Goal: Transaction & Acquisition: Purchase product/service

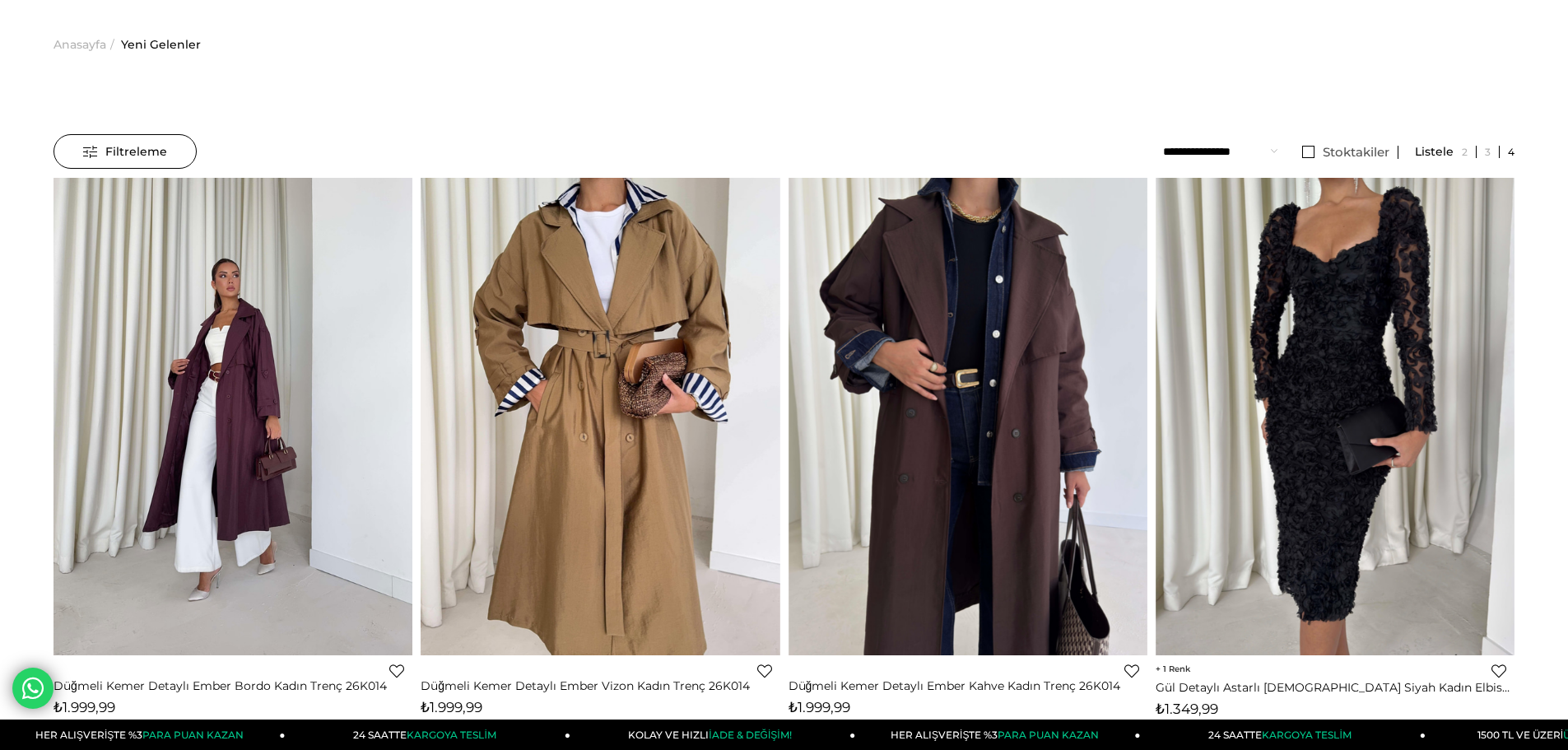
scroll to position [83, 0]
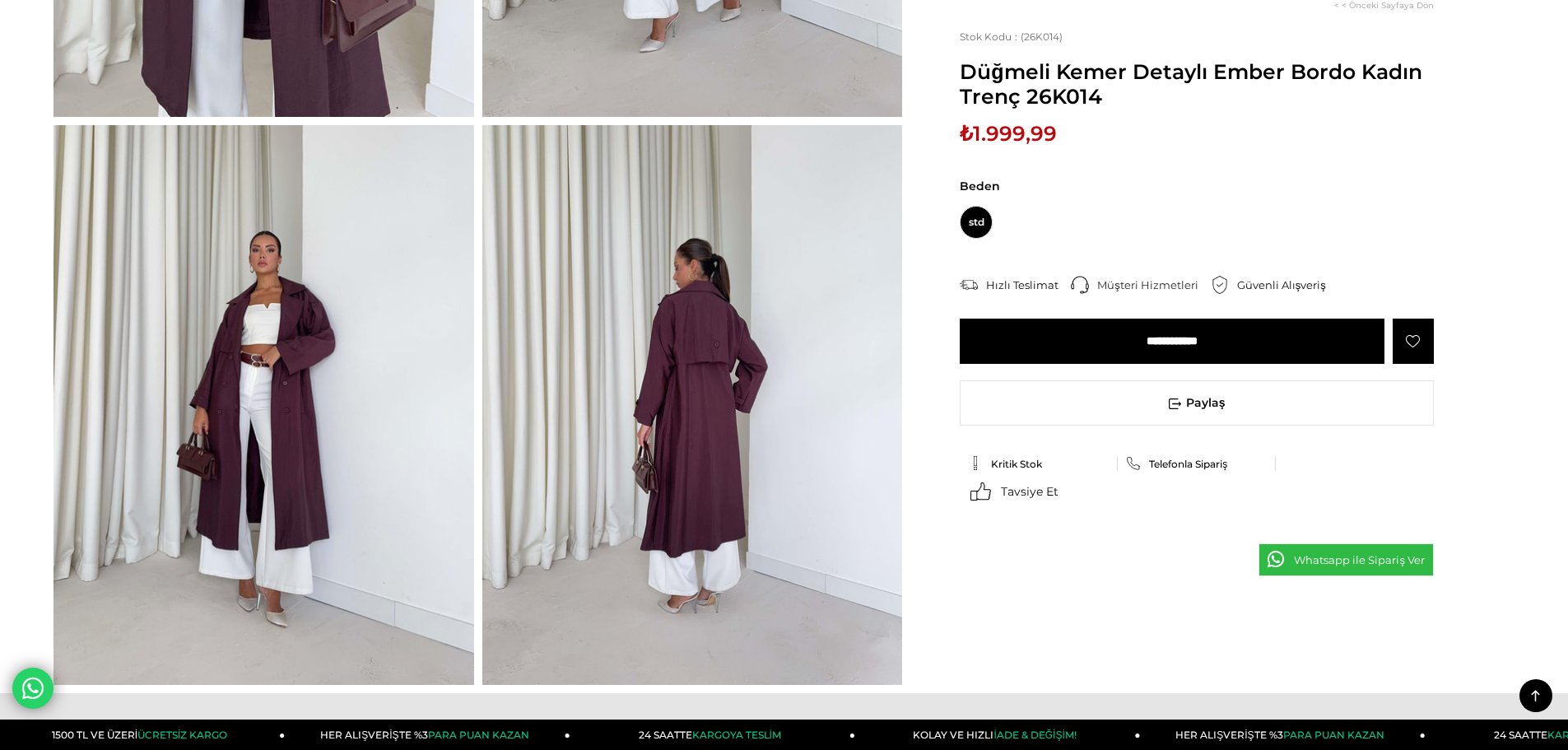
scroll to position [494, 0]
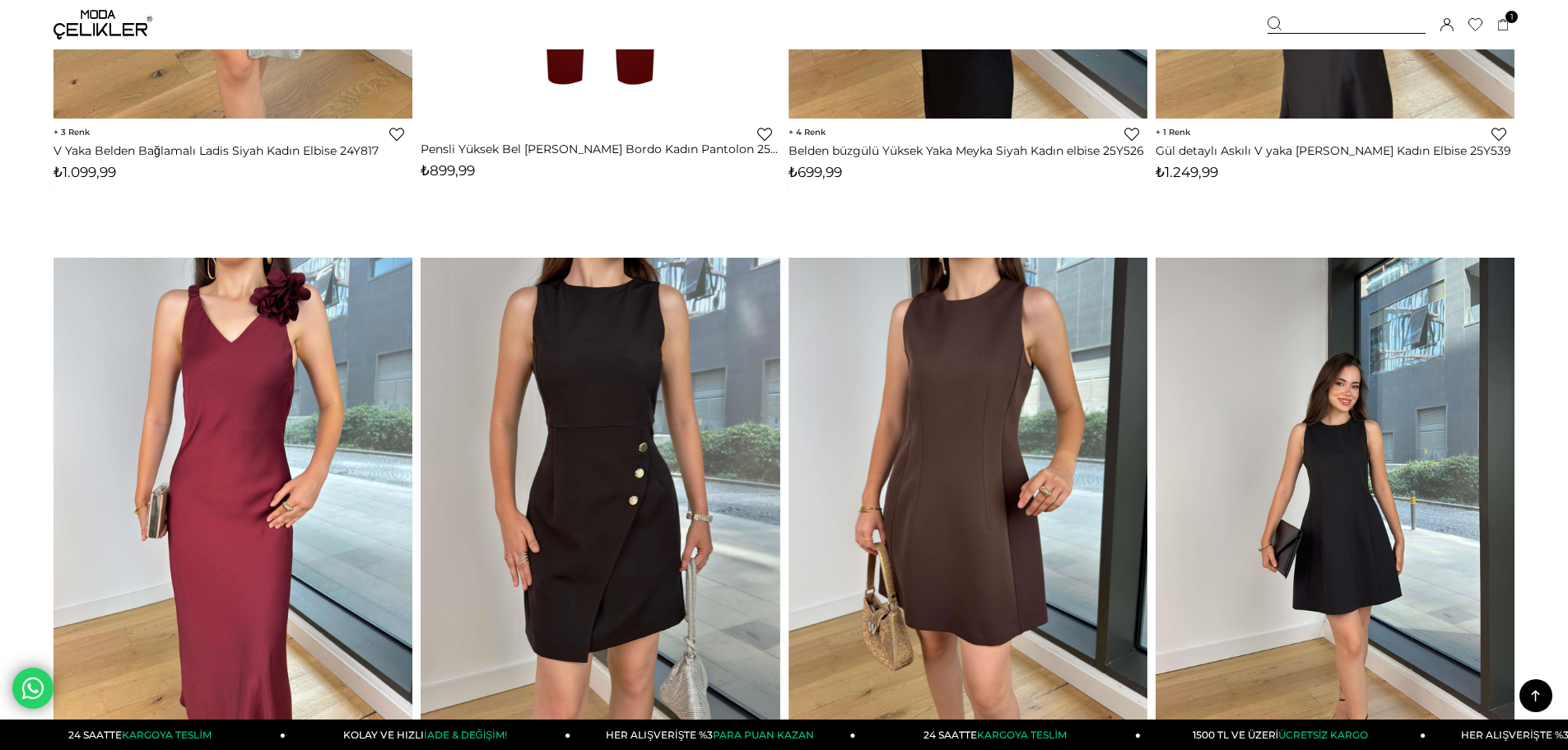
scroll to position [9363, 0]
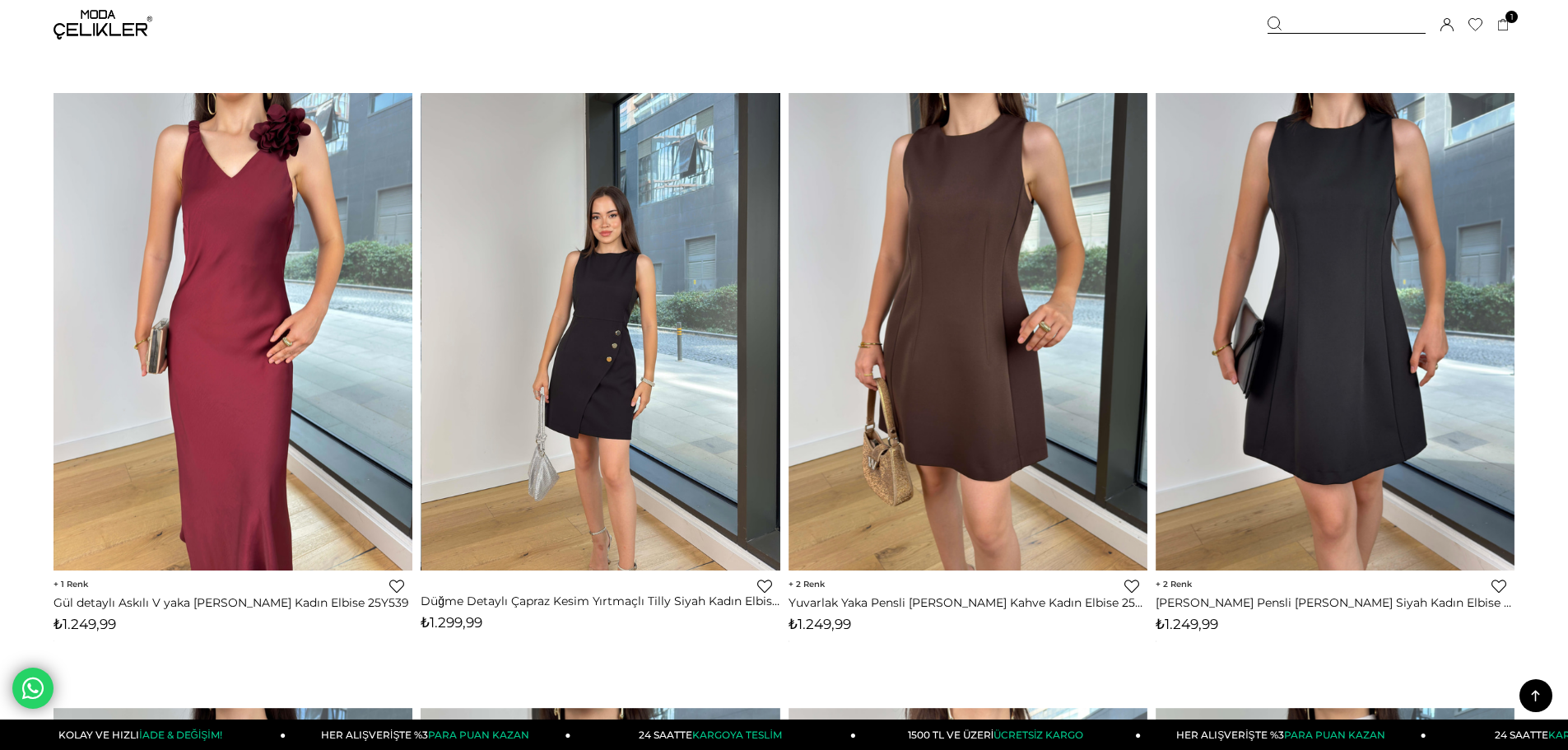
click at [608, 500] on img at bounding box center [601, 332] width 359 height 479
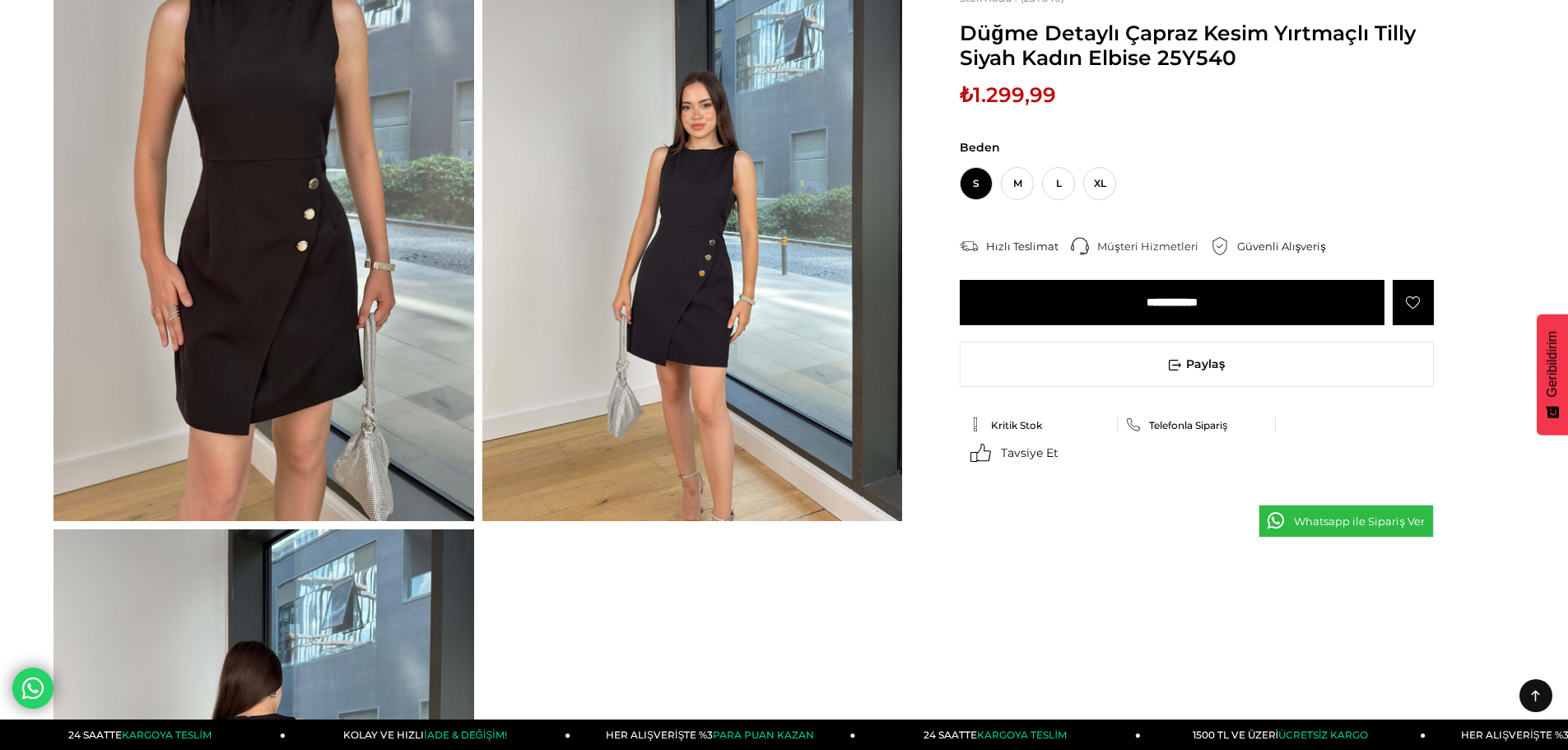
scroll to position [83, 0]
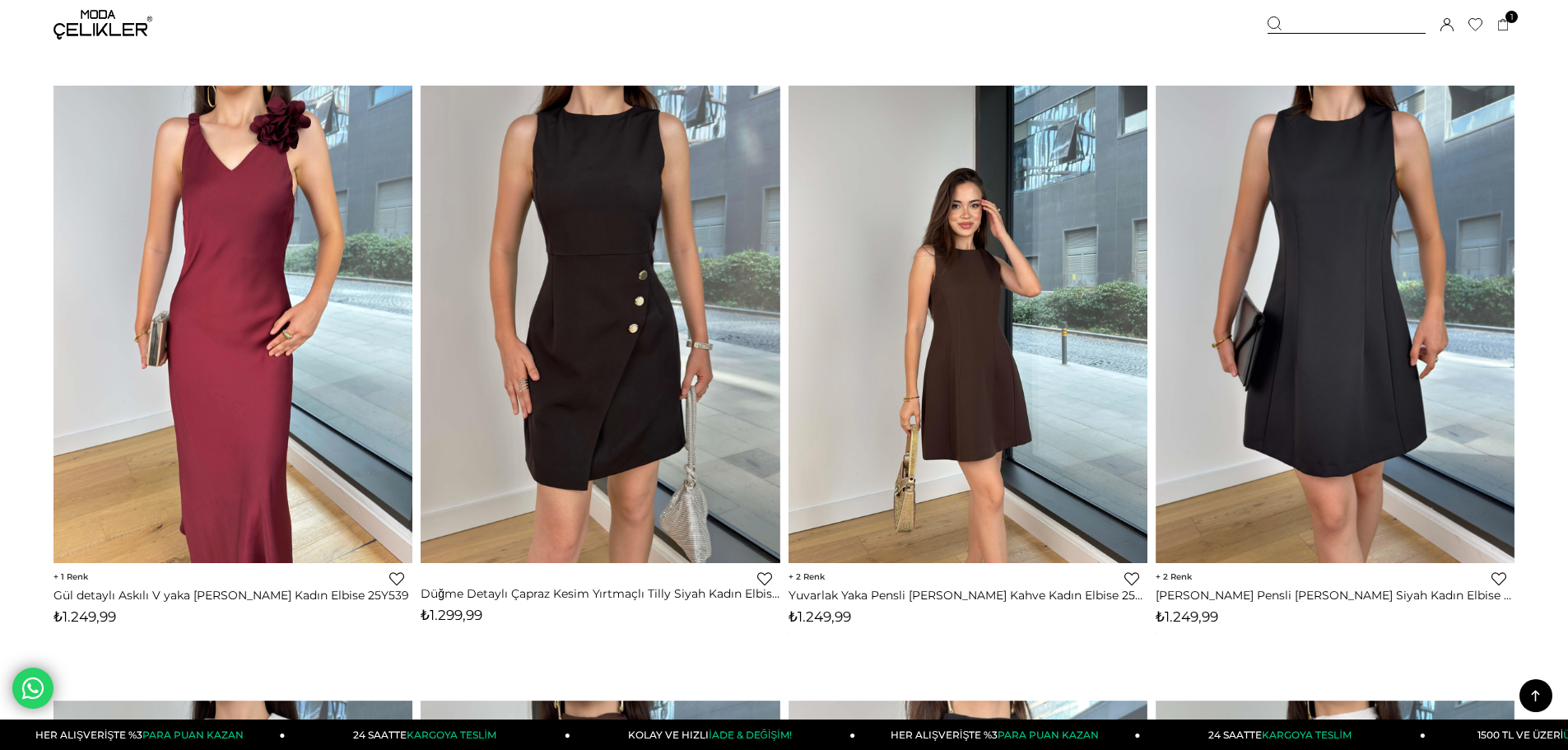
scroll to position [9456, 0]
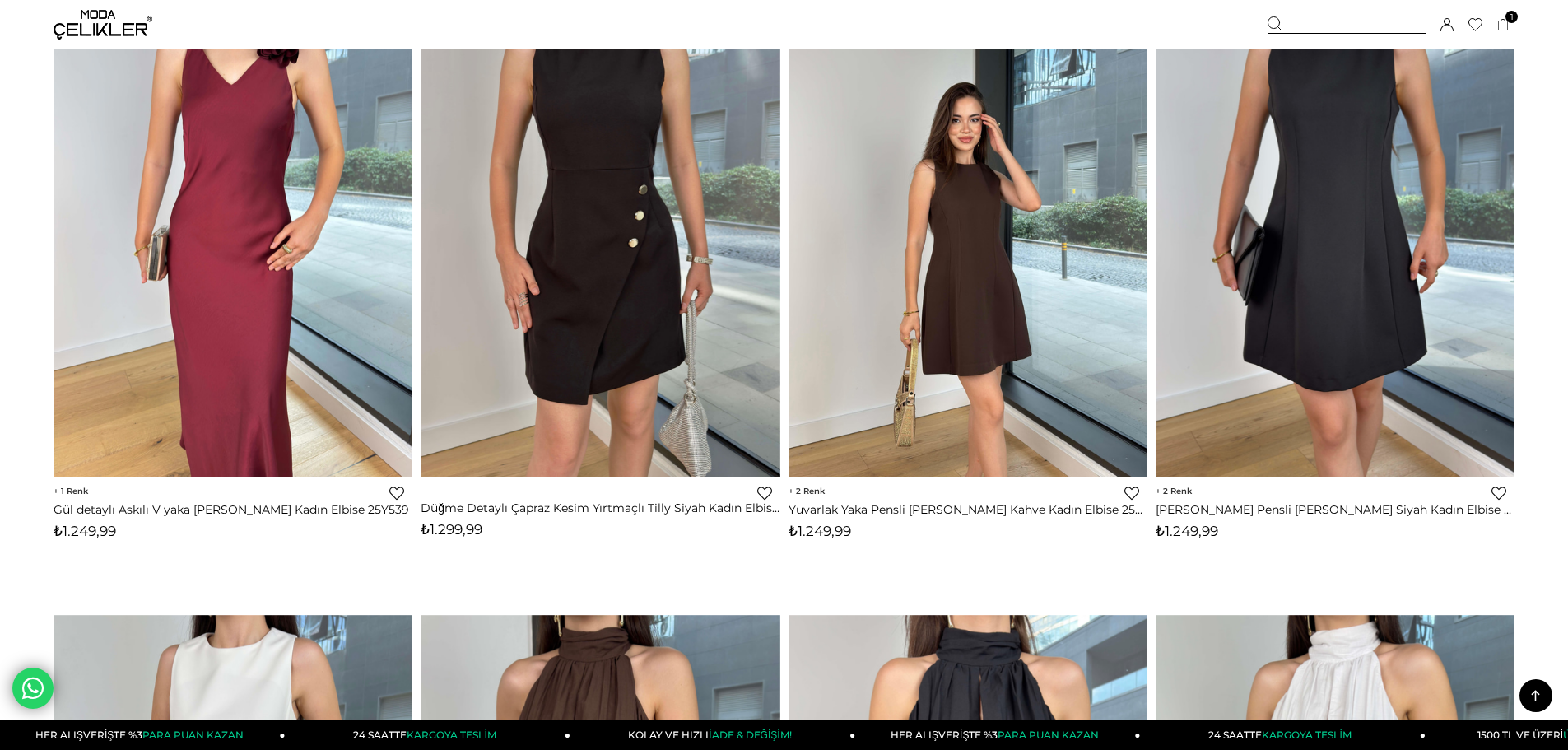
click at [959, 328] on img at bounding box center [968, 239] width 359 height 479
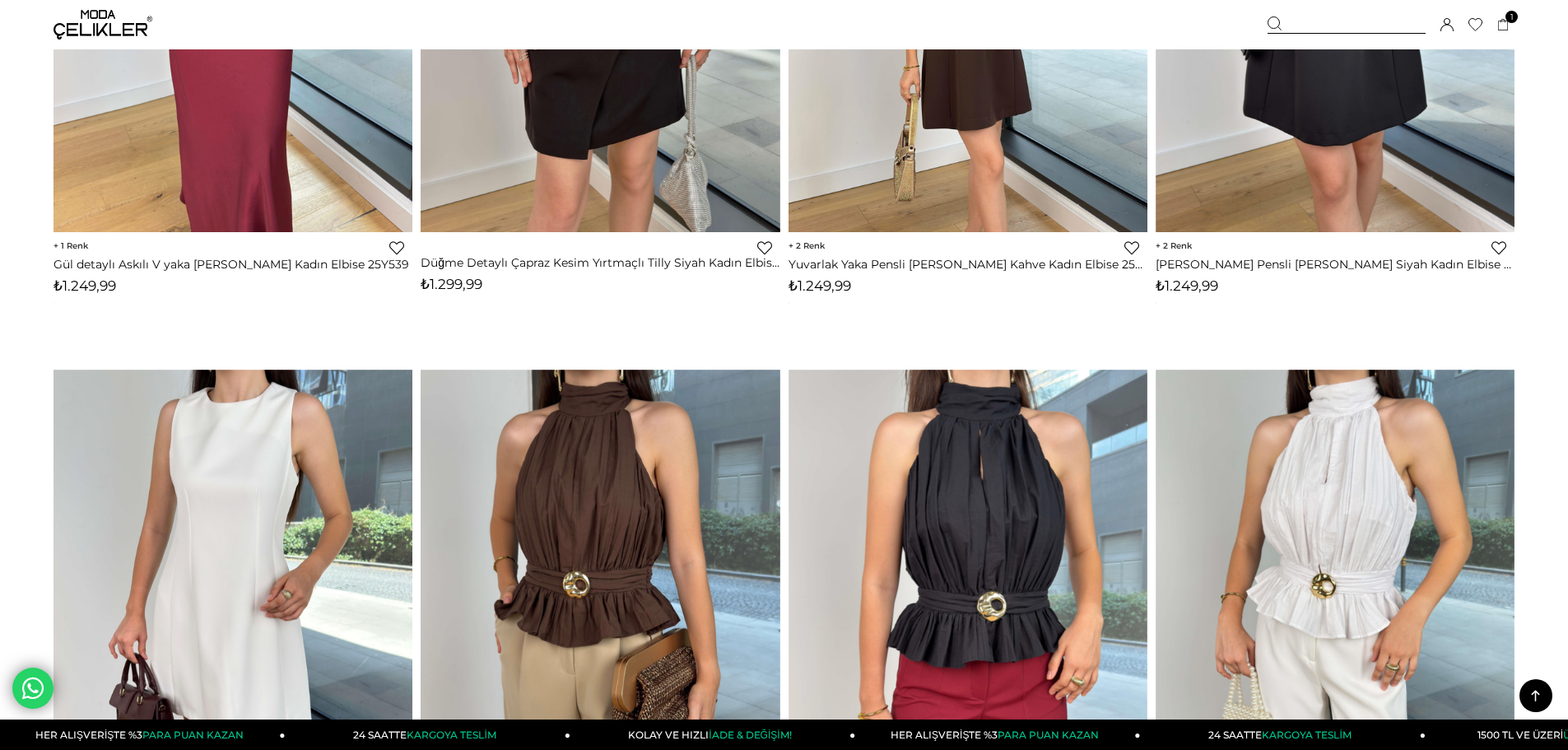
scroll to position [9704, 0]
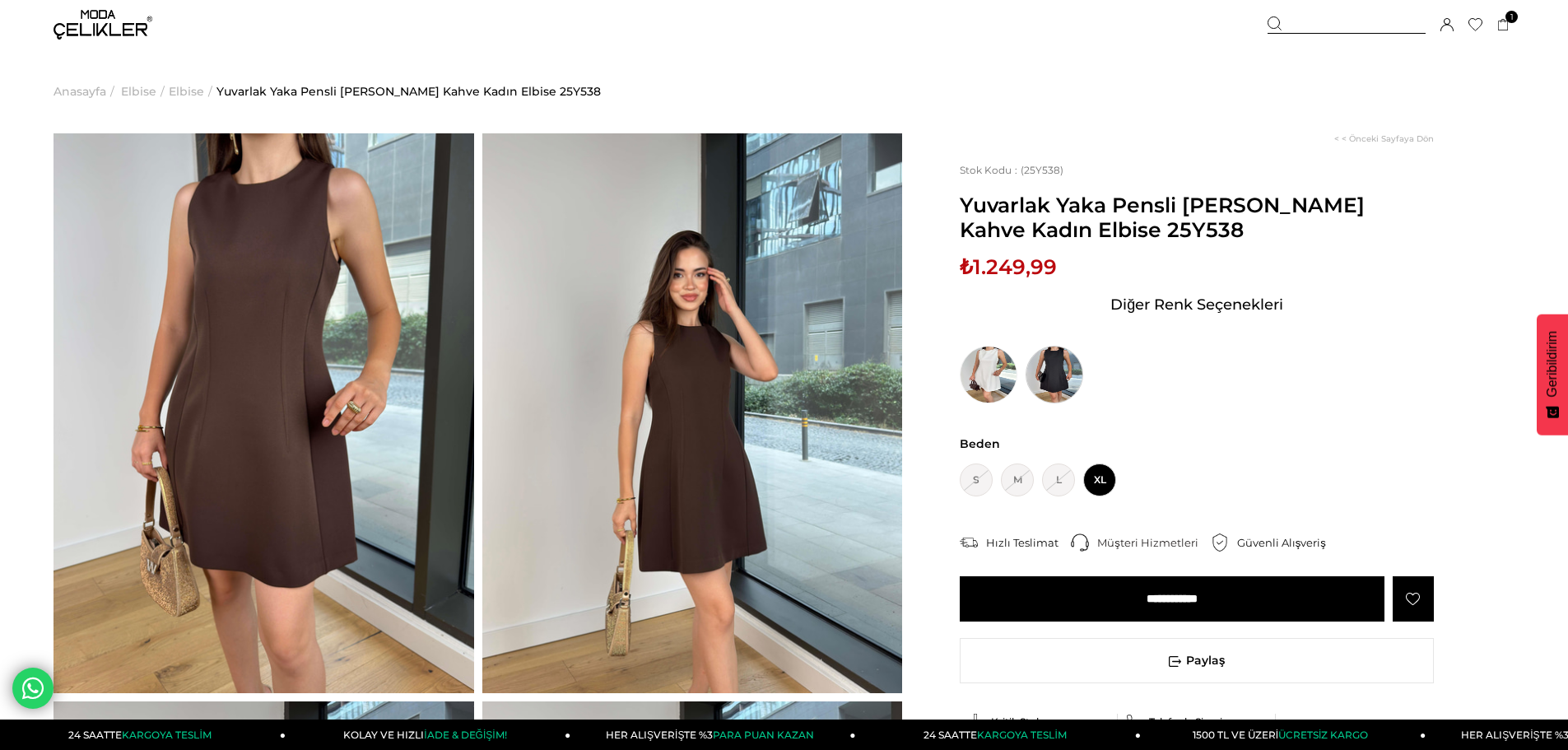
click at [1040, 367] on img at bounding box center [1054, 375] width 58 height 58
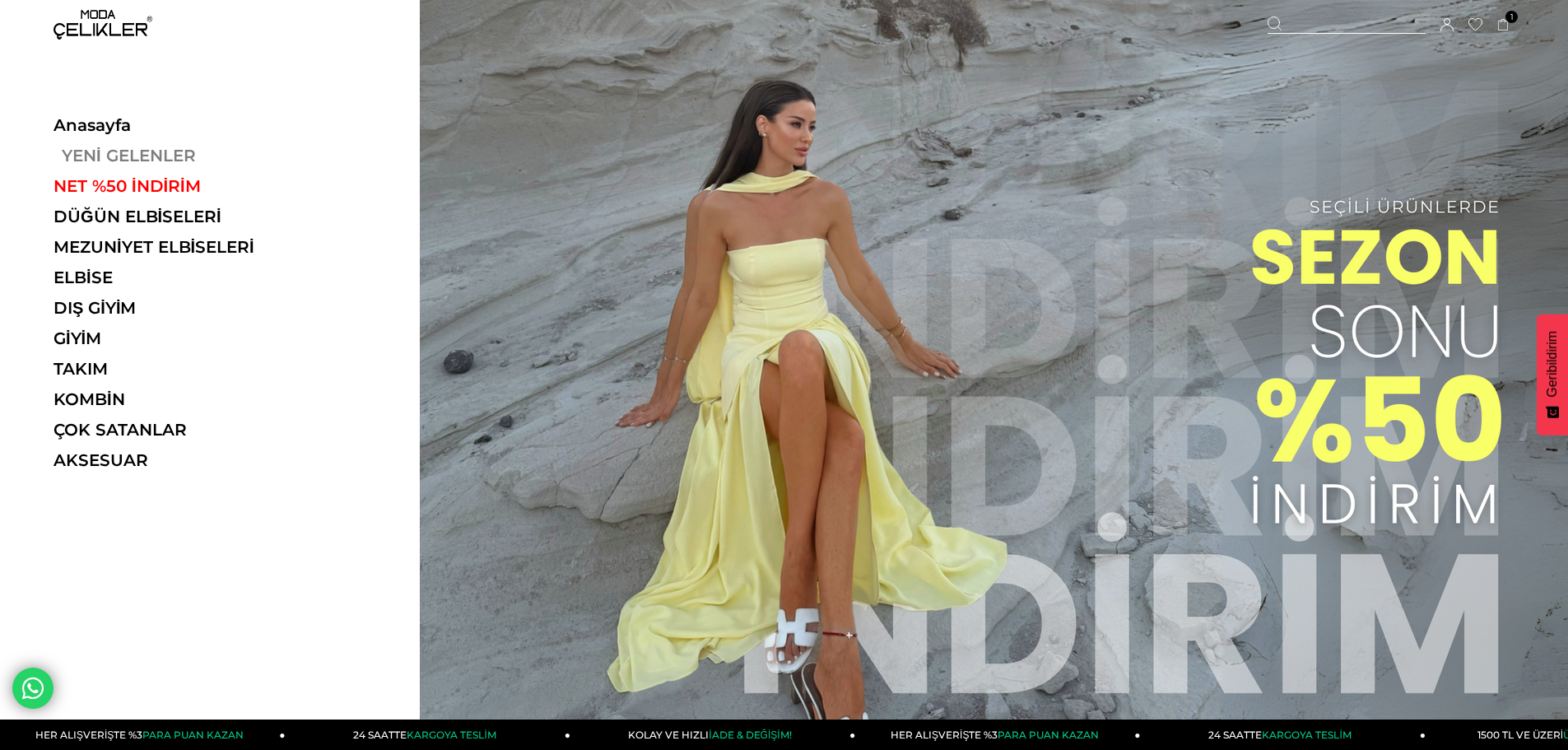
click at [140, 156] on link "YENİ GELENLER" at bounding box center [166, 155] width 226 height 20
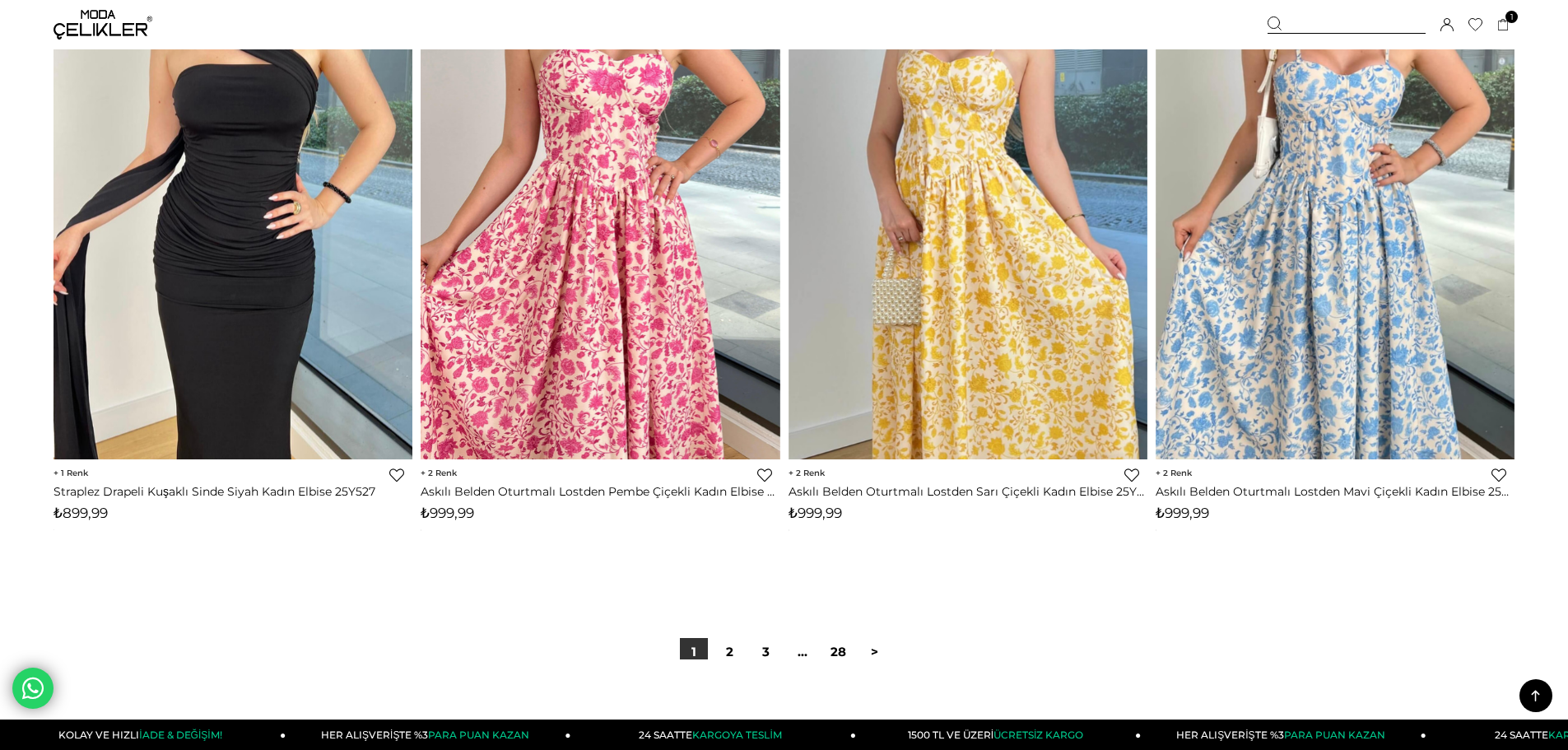
scroll to position [12019, 0]
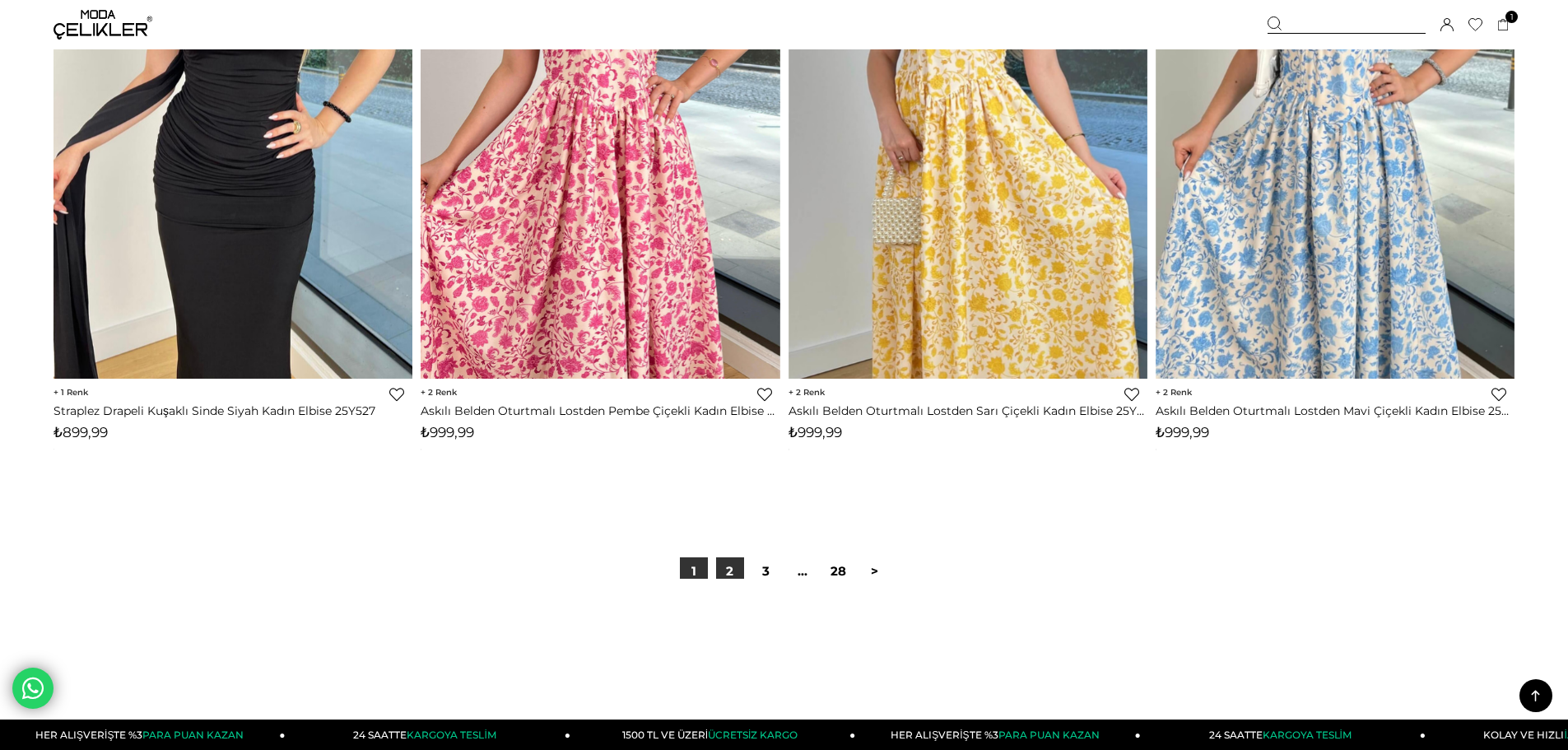
click at [725, 572] on link "2" at bounding box center [730, 571] width 28 height 28
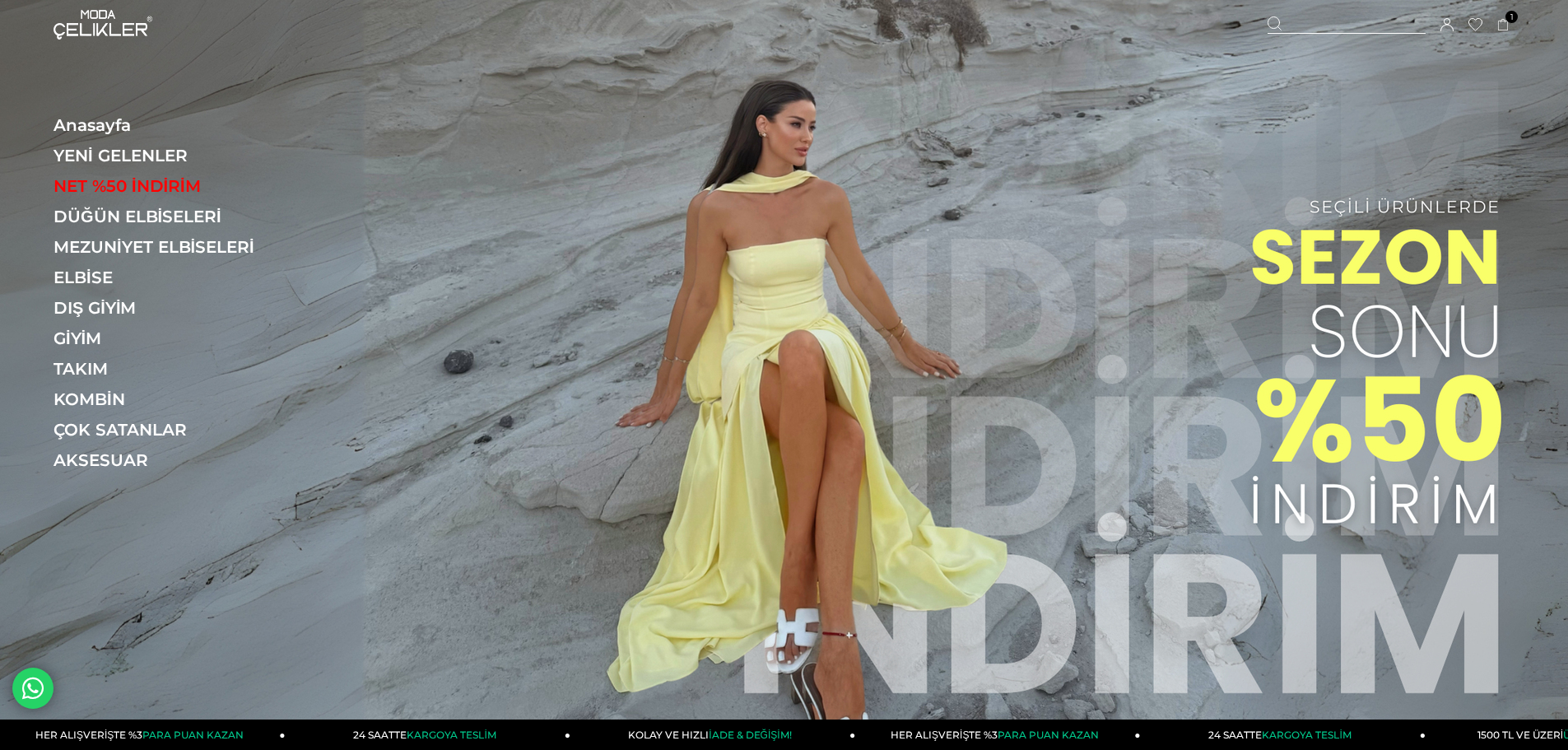
click at [140, 186] on link "NET %50 İNDİRİM" at bounding box center [166, 186] width 226 height 20
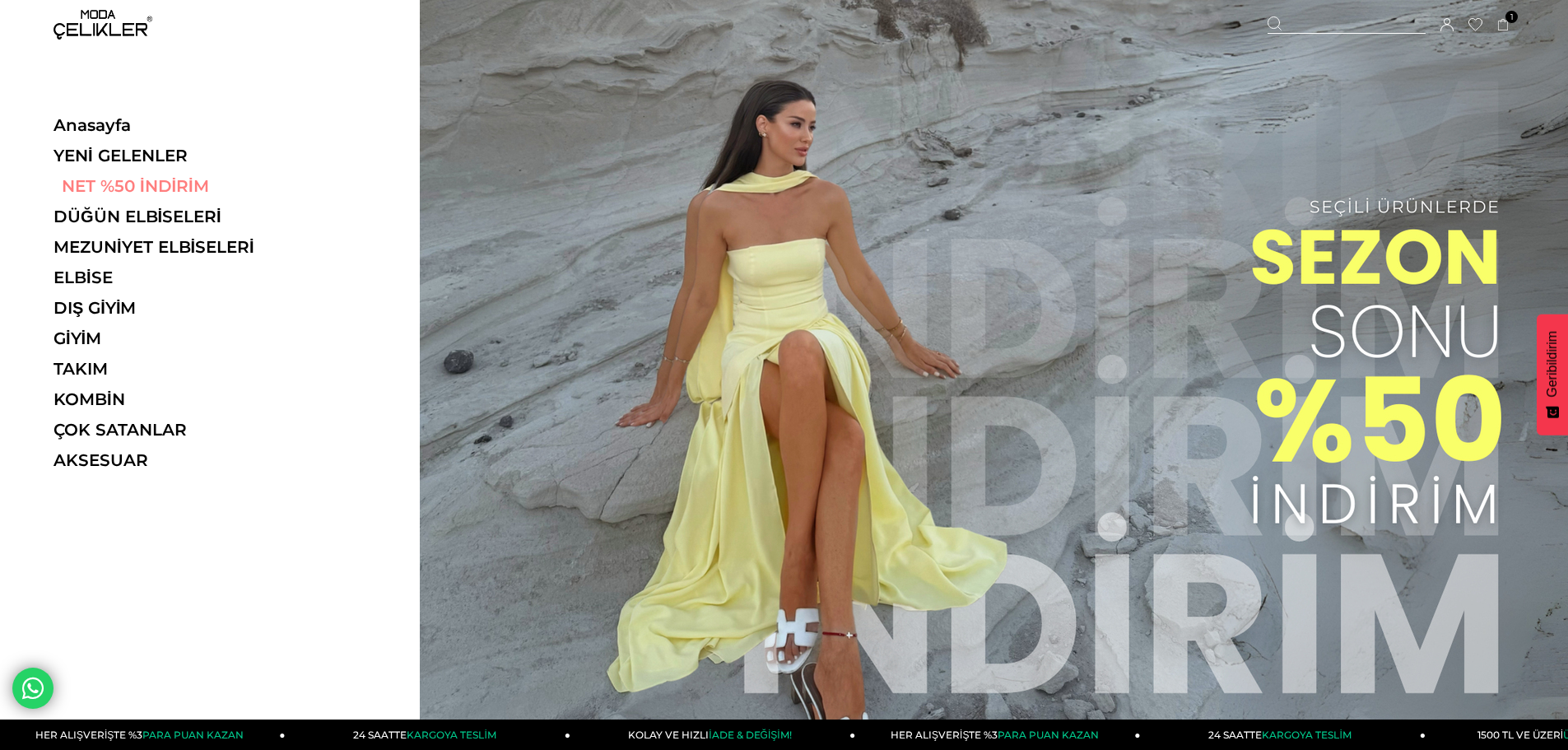
click at [162, 190] on link "NET %50 İNDİRİM" at bounding box center [166, 186] width 226 height 20
click at [132, 192] on link "NET %50 İNDİRİM" at bounding box center [166, 186] width 226 height 20
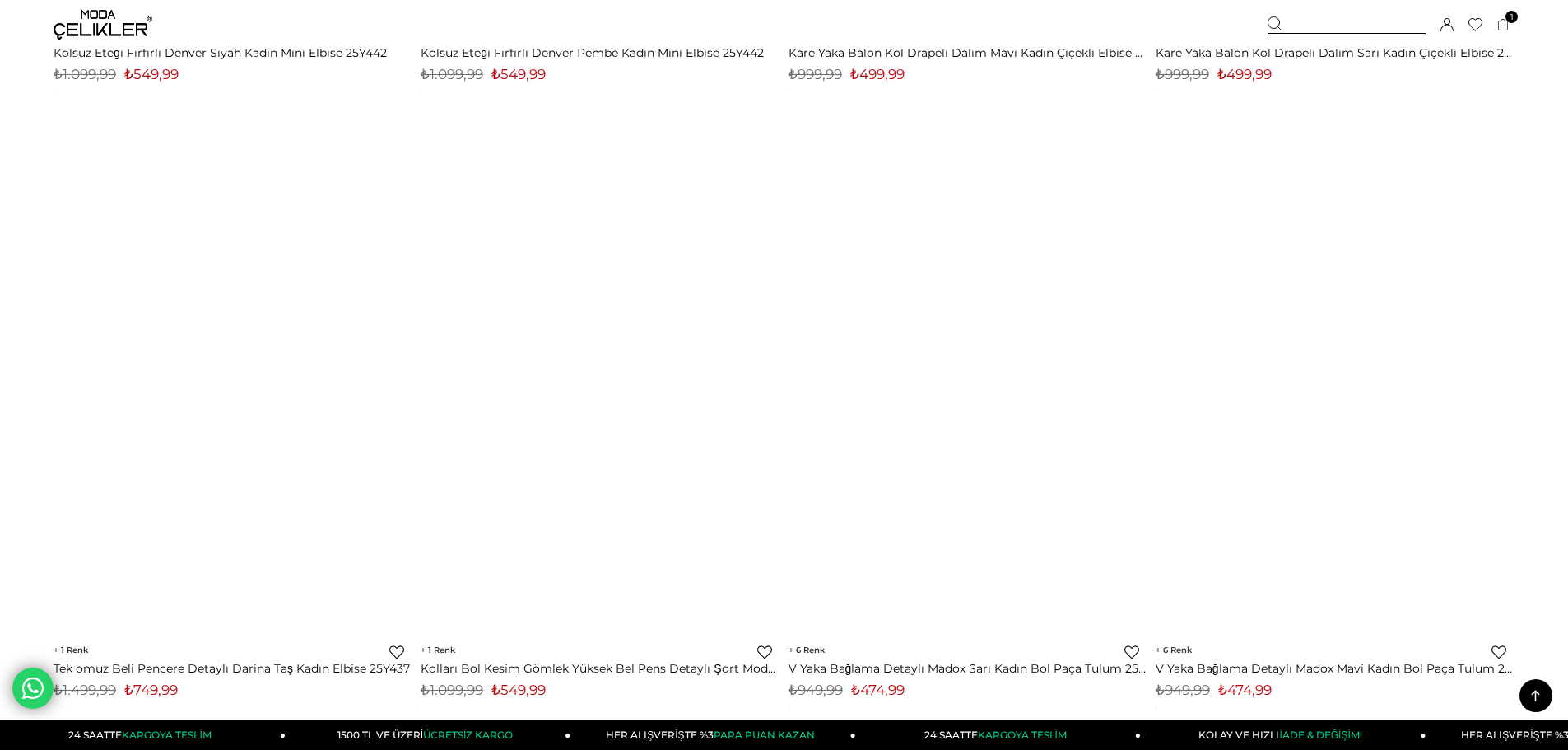
scroll to position [11855, 0]
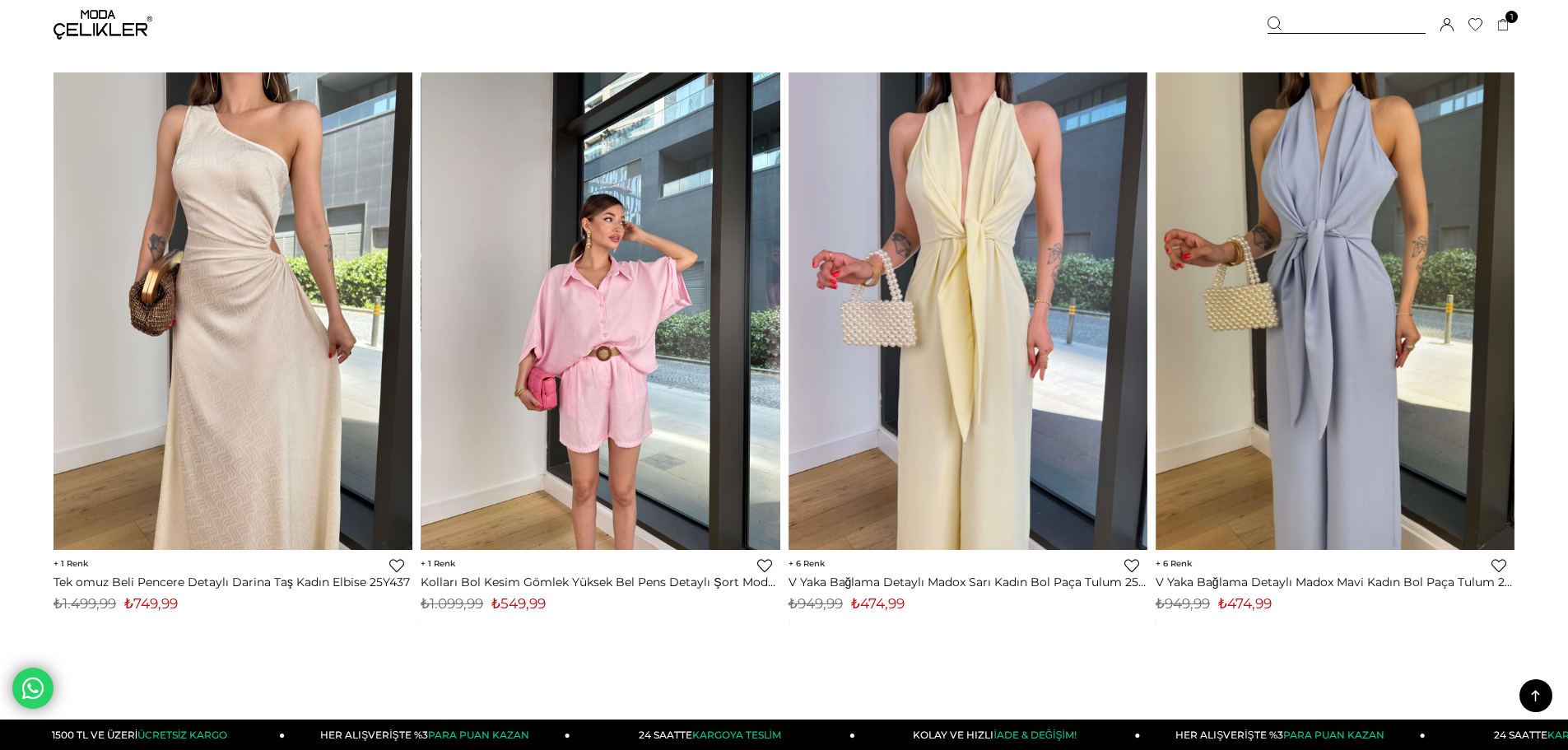
click at [602, 406] on img at bounding box center [601, 311] width 359 height 479
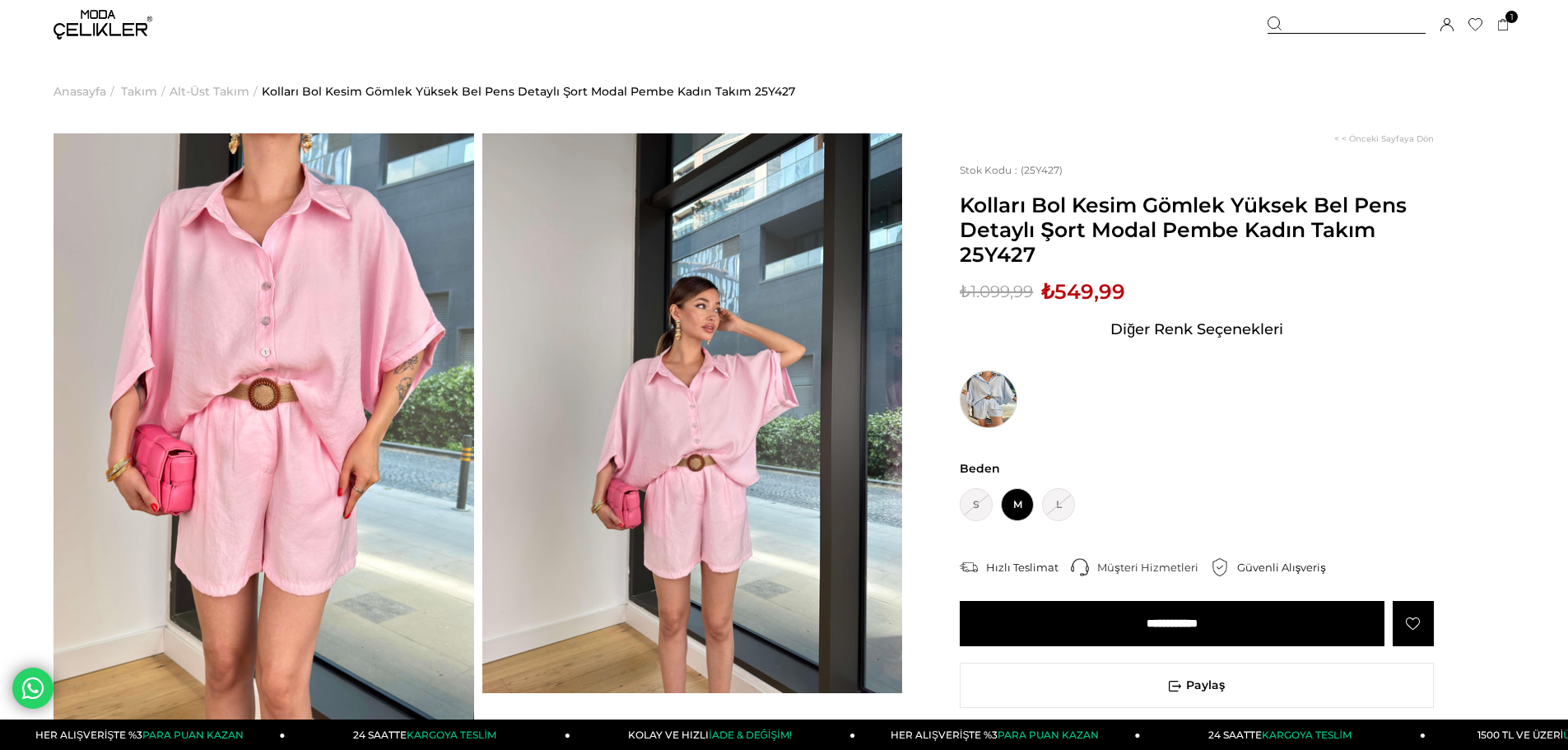
click at [996, 389] on img at bounding box center [989, 399] width 58 height 58
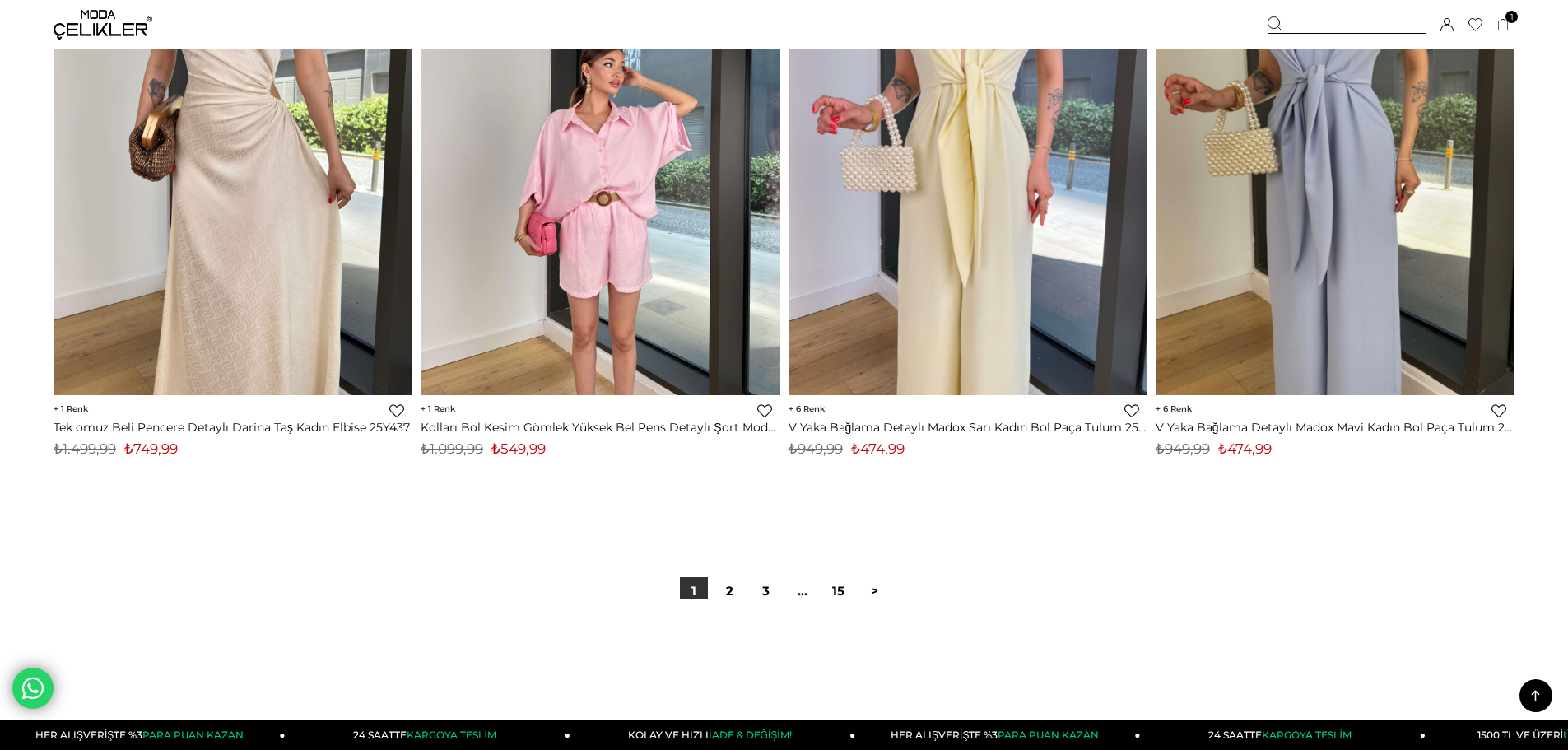
scroll to position [12257, 0]
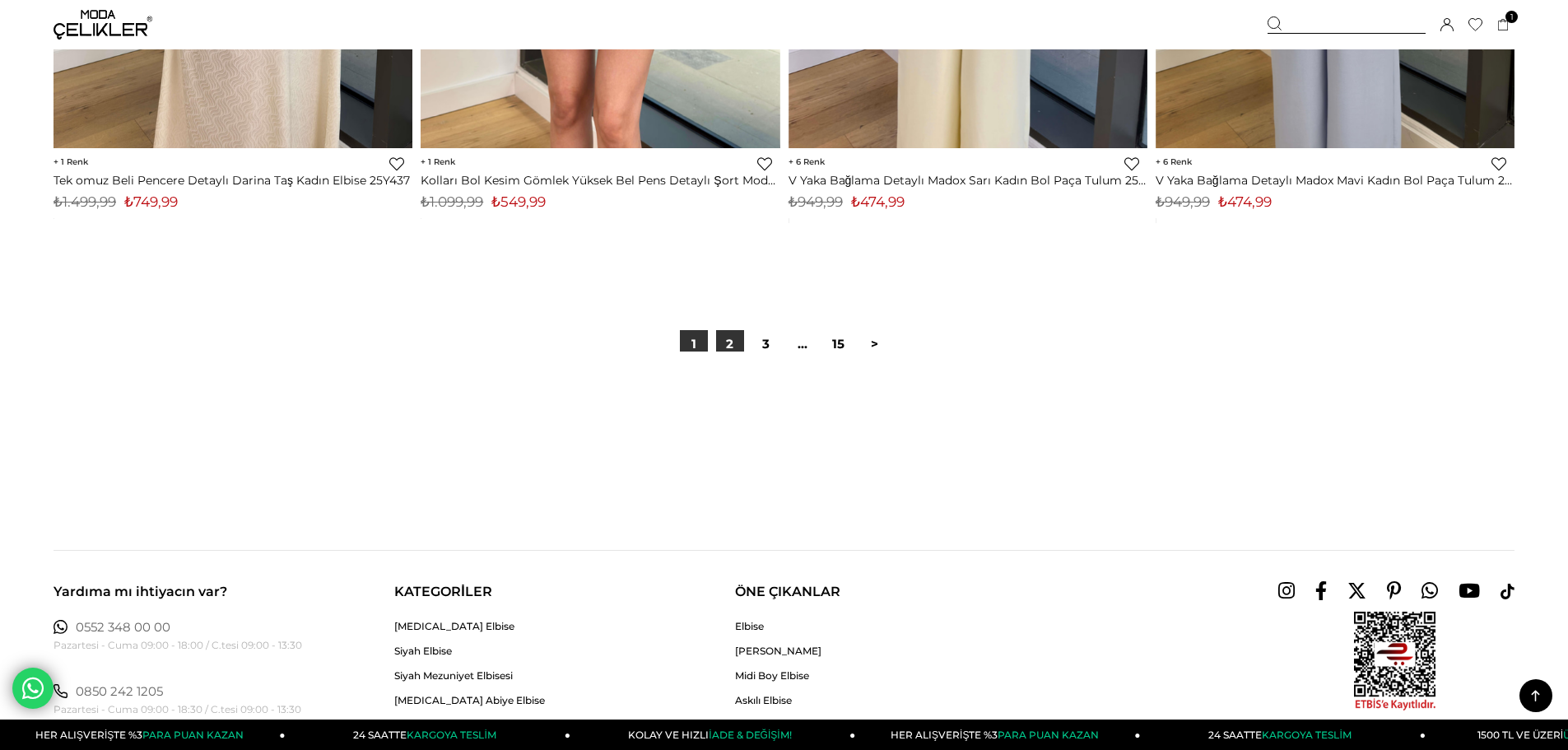
click at [729, 347] on link "2" at bounding box center [730, 344] width 28 height 28
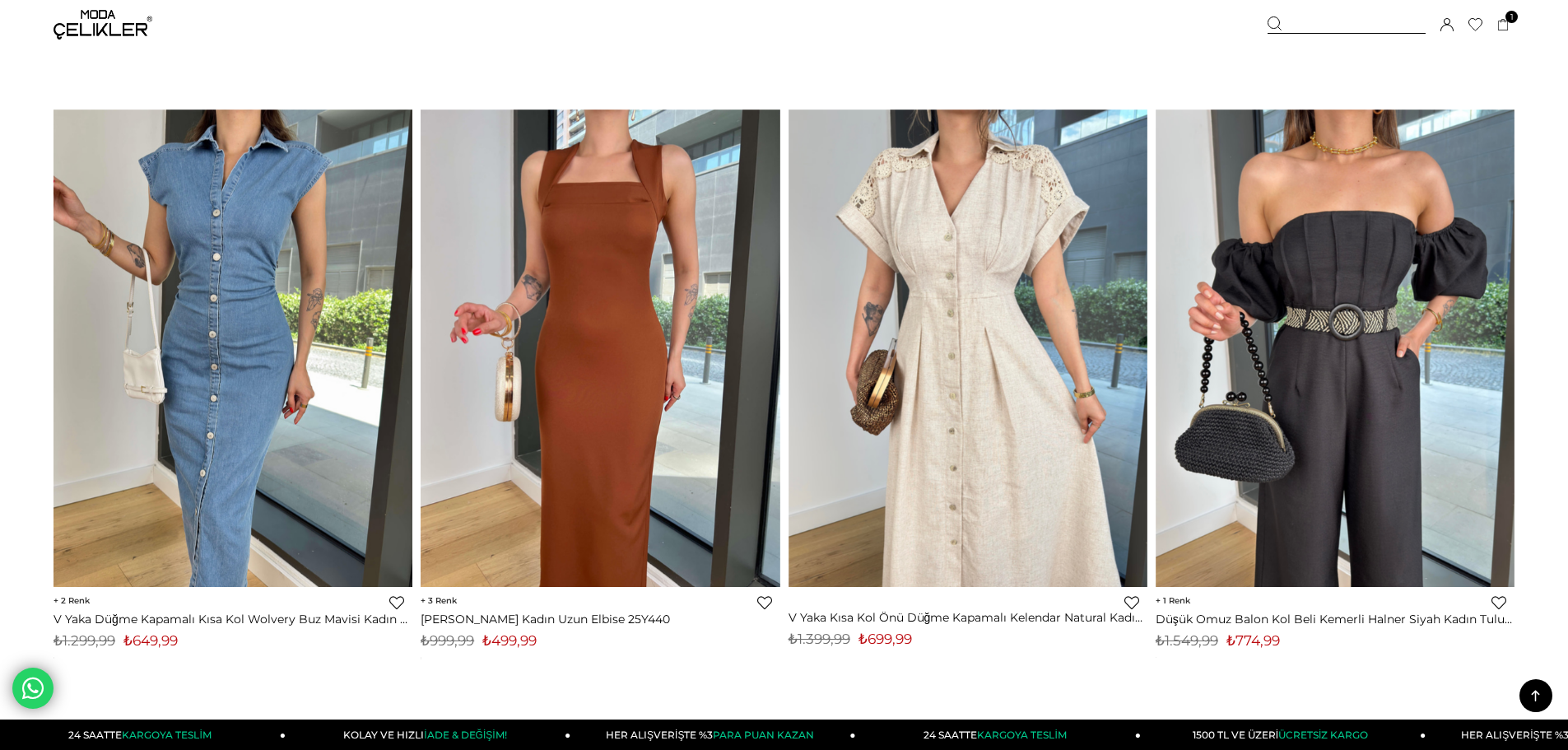
scroll to position [823, 0]
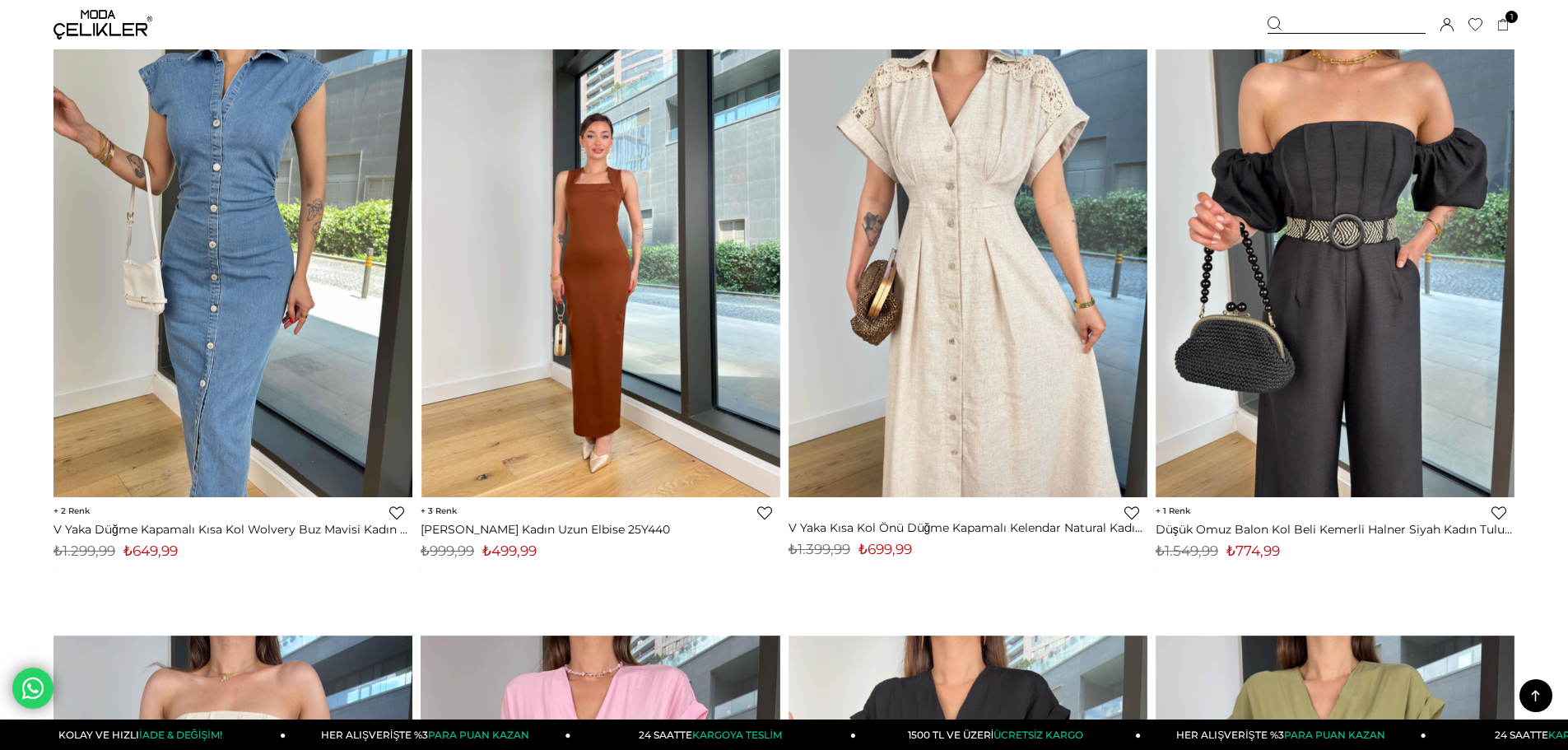
click at [548, 362] on div at bounding box center [601, 258] width 1078 height 478
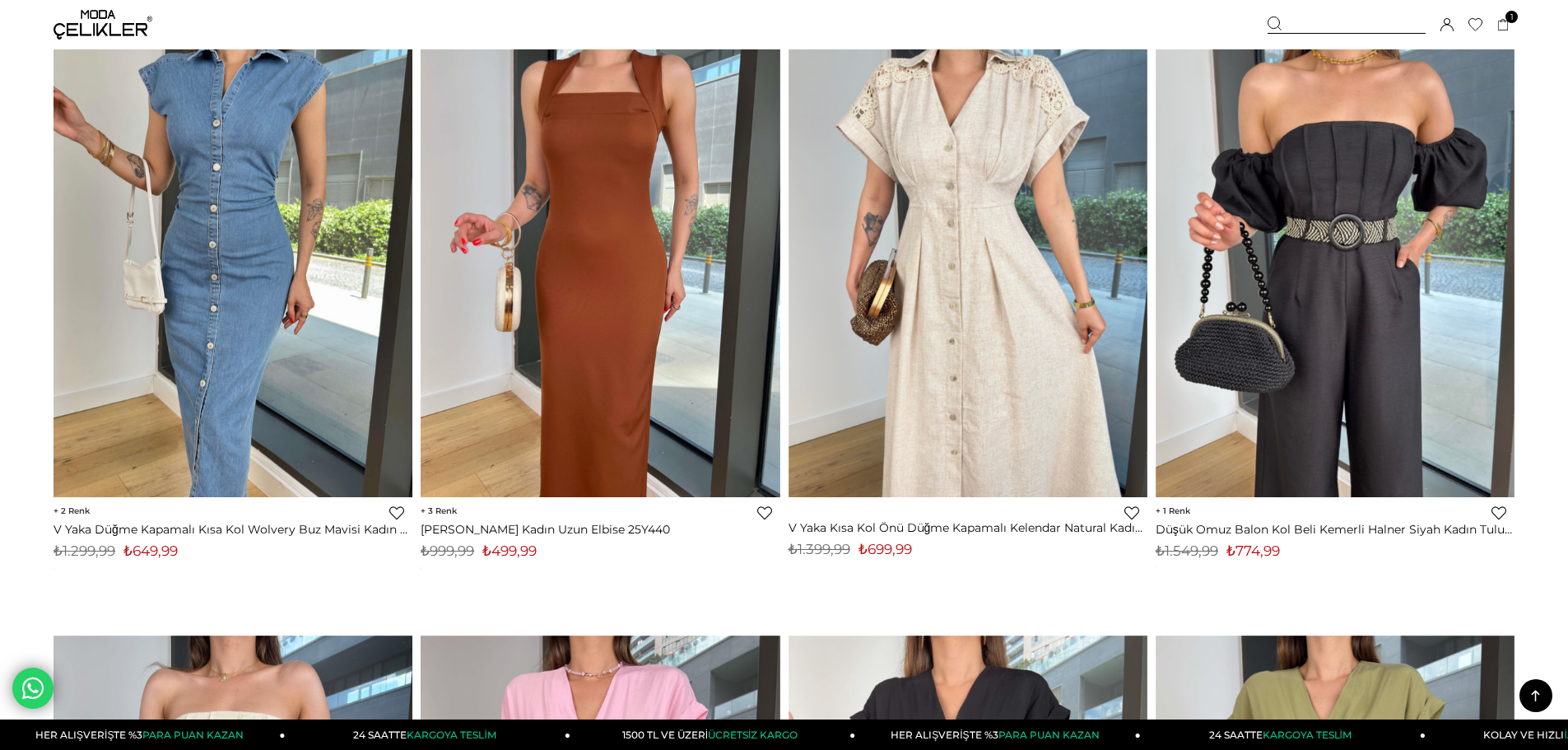
click at [573, 531] on link "Kare Yaka Karalde Kahve Kadın Uzun Elbise 25Y440" at bounding box center [600, 529] width 359 height 15
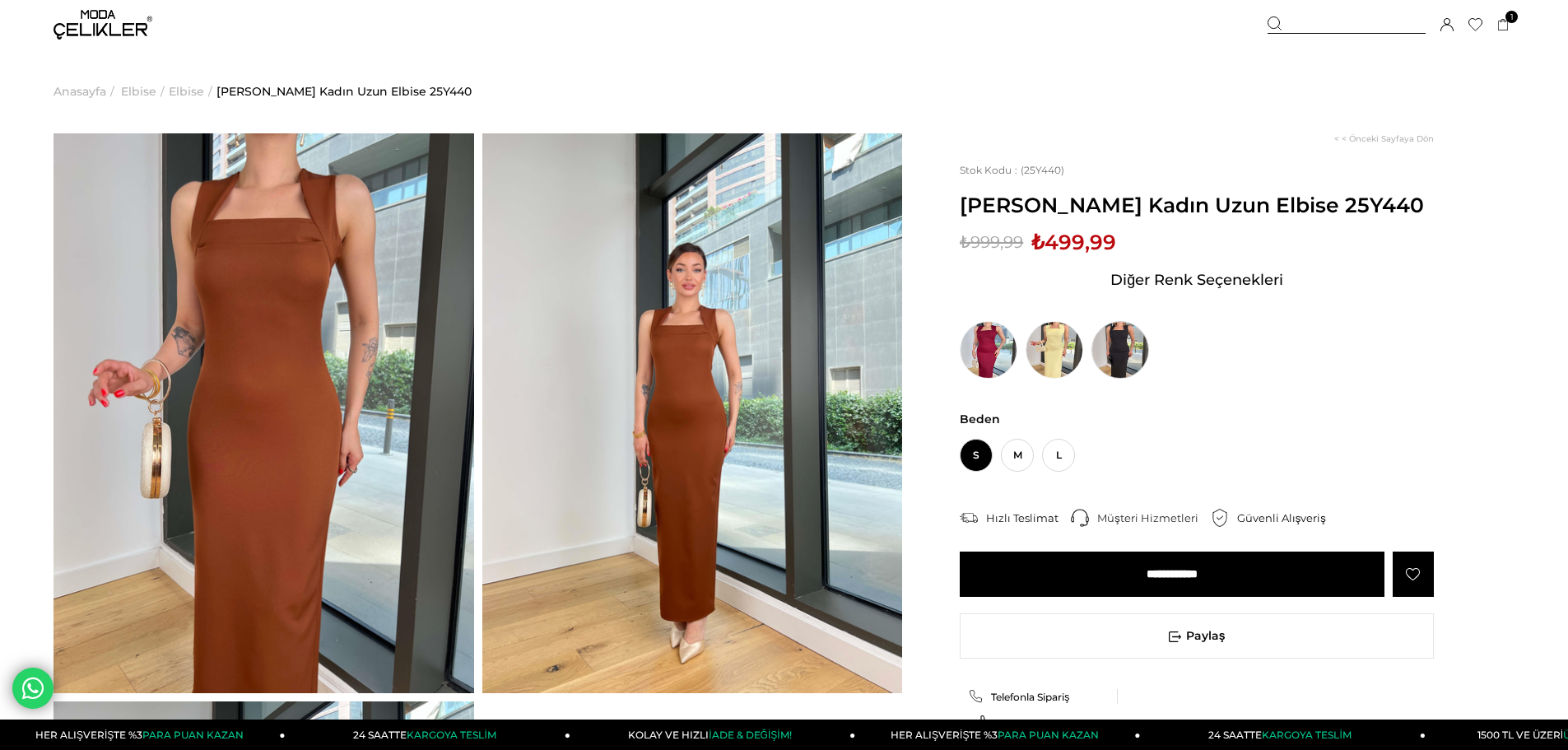
click at [1112, 376] on img at bounding box center [1120, 350] width 58 height 58
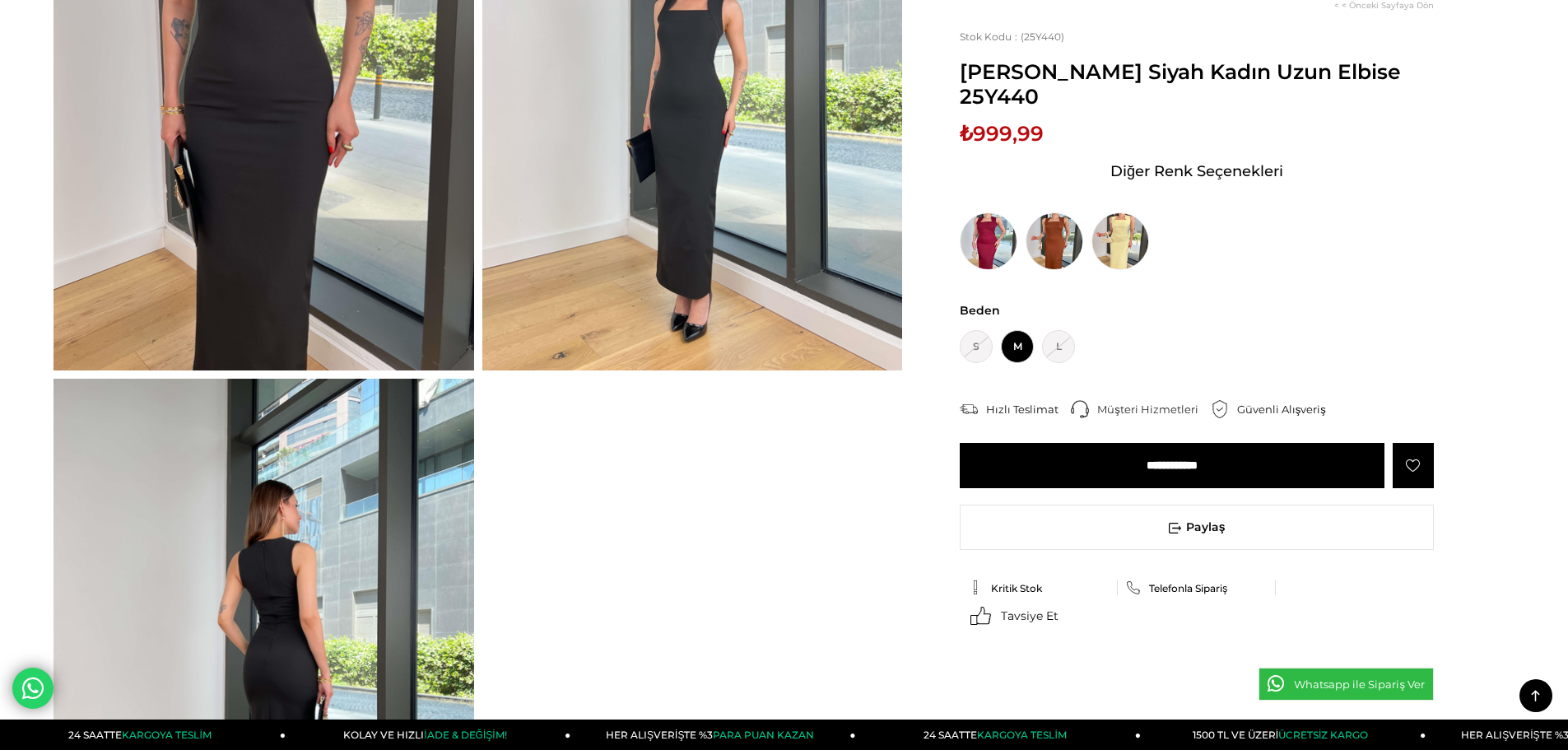
scroll to position [247, 0]
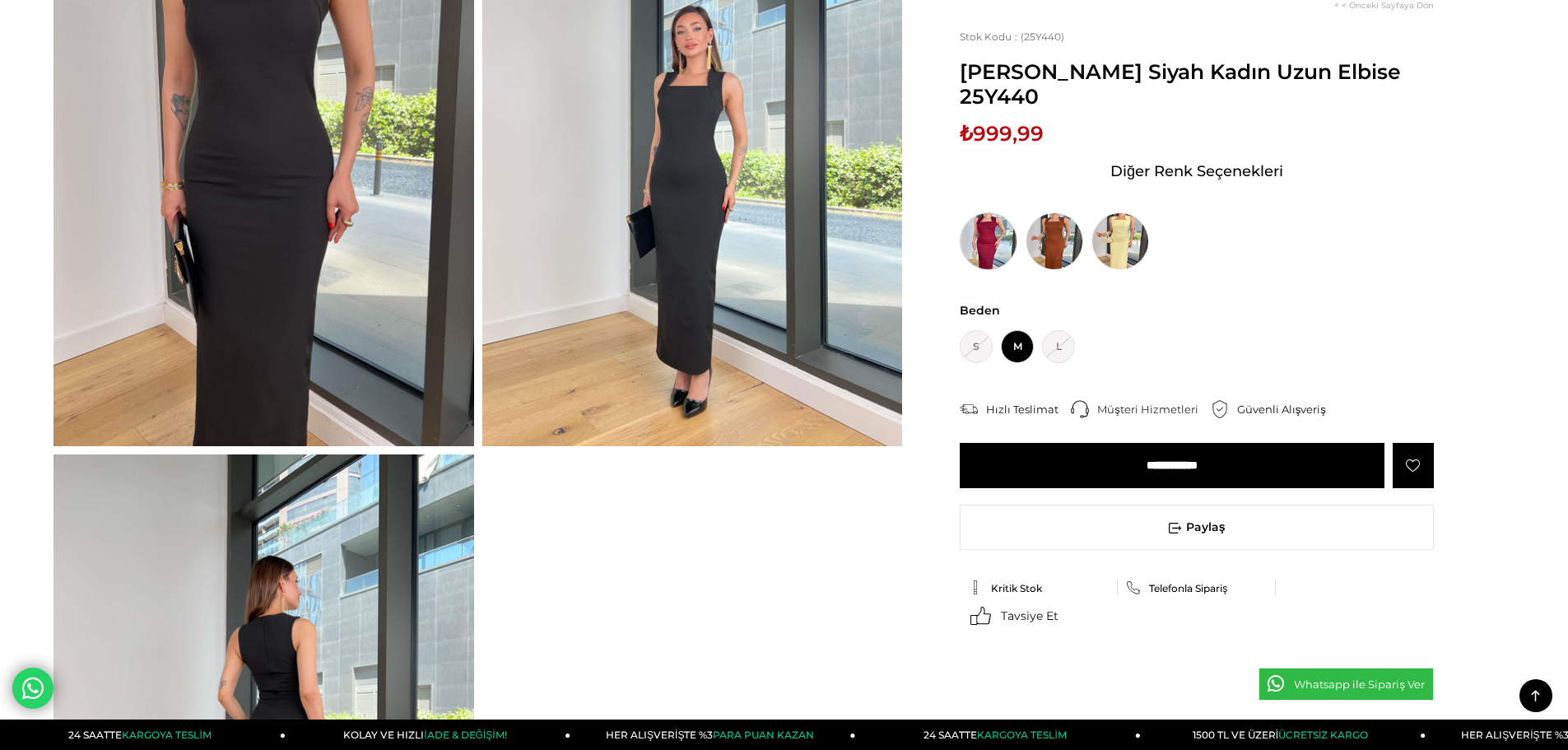
click at [984, 252] on img at bounding box center [989, 241] width 58 height 58
